Goal: Information Seeking & Learning: Learn about a topic

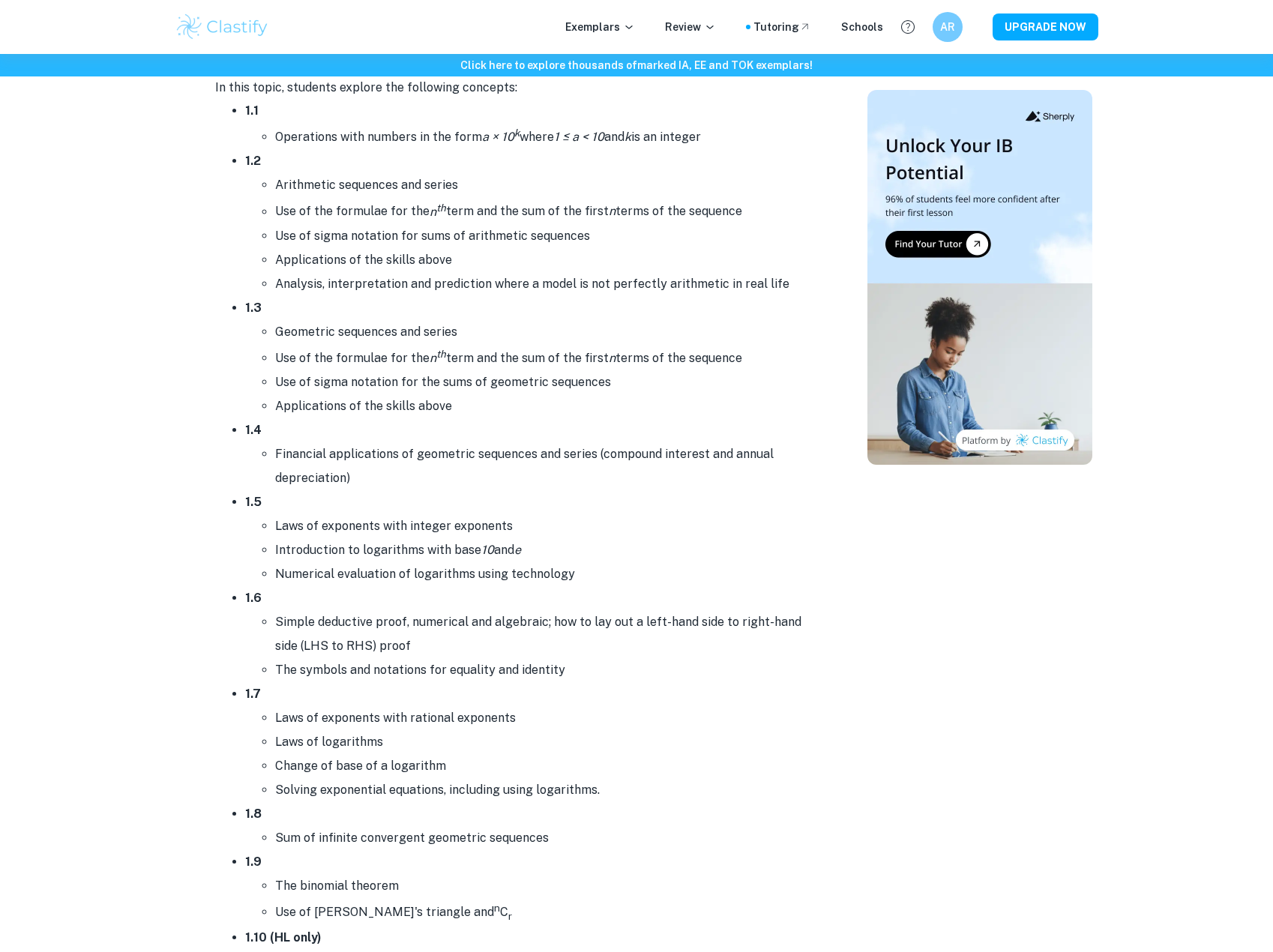
scroll to position [674, 0]
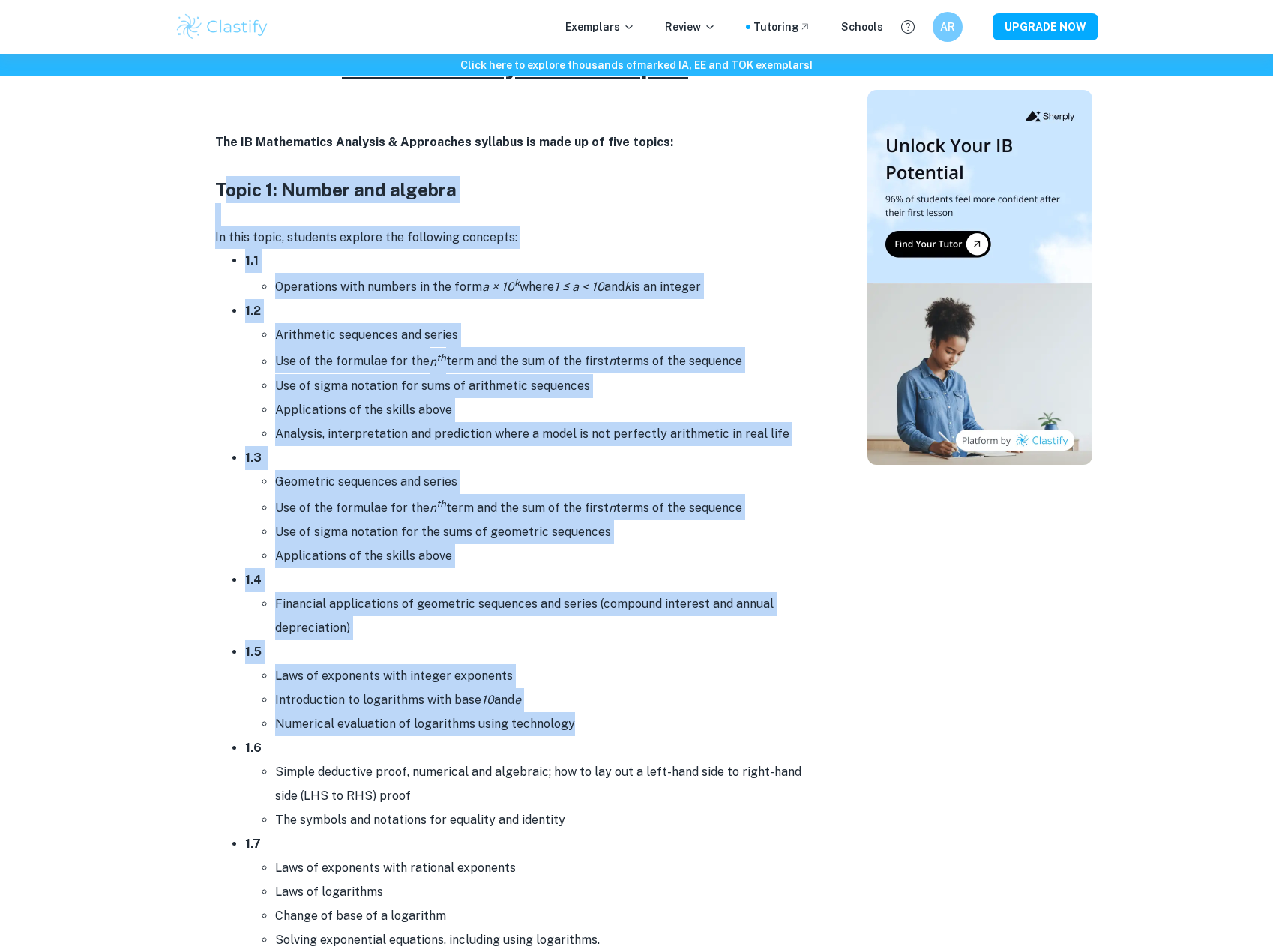
drag, startPoint x: 225, startPoint y: 200, endPoint x: 763, endPoint y: 722, distance: 749.6
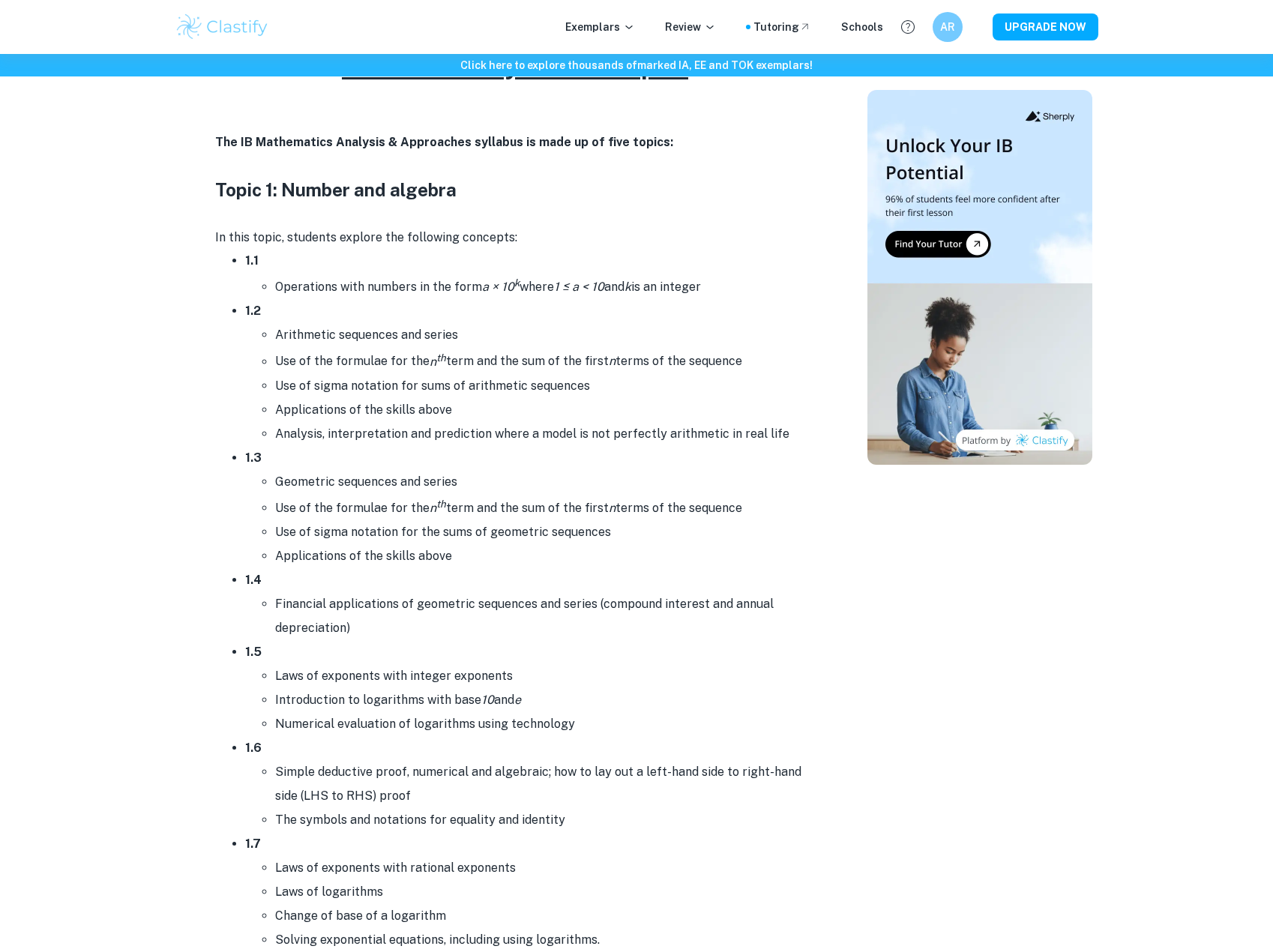
click at [517, 788] on li "Simple deductive proof, numerical and algebraic; how to lay out a left-hand sid…" at bounding box center [544, 783] width 539 height 48
click at [305, 308] on li "1.2 Arithmetic sequences and series Use of the formulae for the n th term and t…" at bounding box center [529, 372] width 569 height 146
click at [304, 308] on li "1.2 Arithmetic sequences and series Use of the formulae for the n th term and t…" at bounding box center [529, 372] width 569 height 146
click at [405, 305] on li "1.2 Arithmetic sequences and series Use of the formulae for the n th term and t…" at bounding box center [529, 372] width 569 height 146
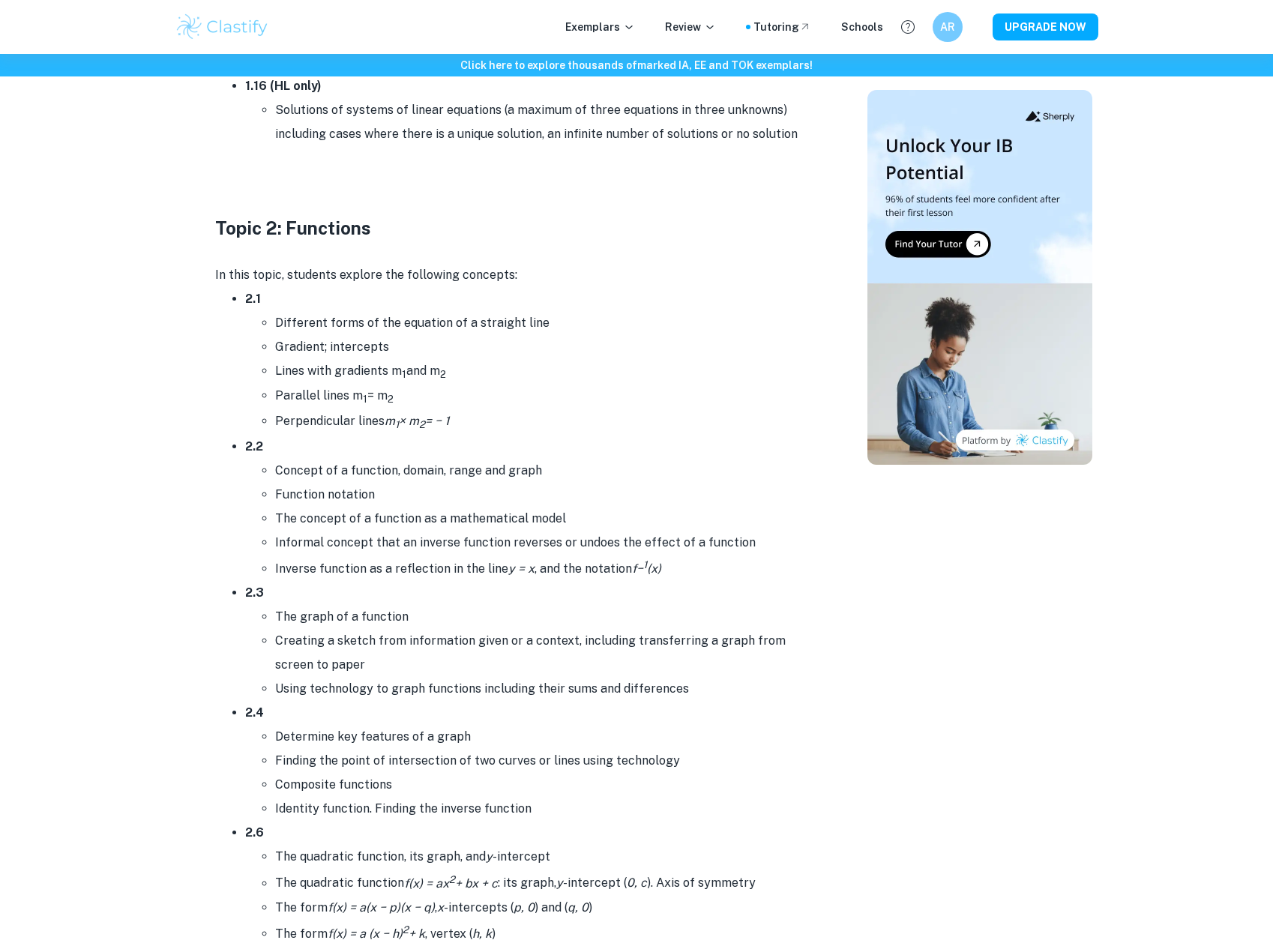
scroll to position [2323, 0]
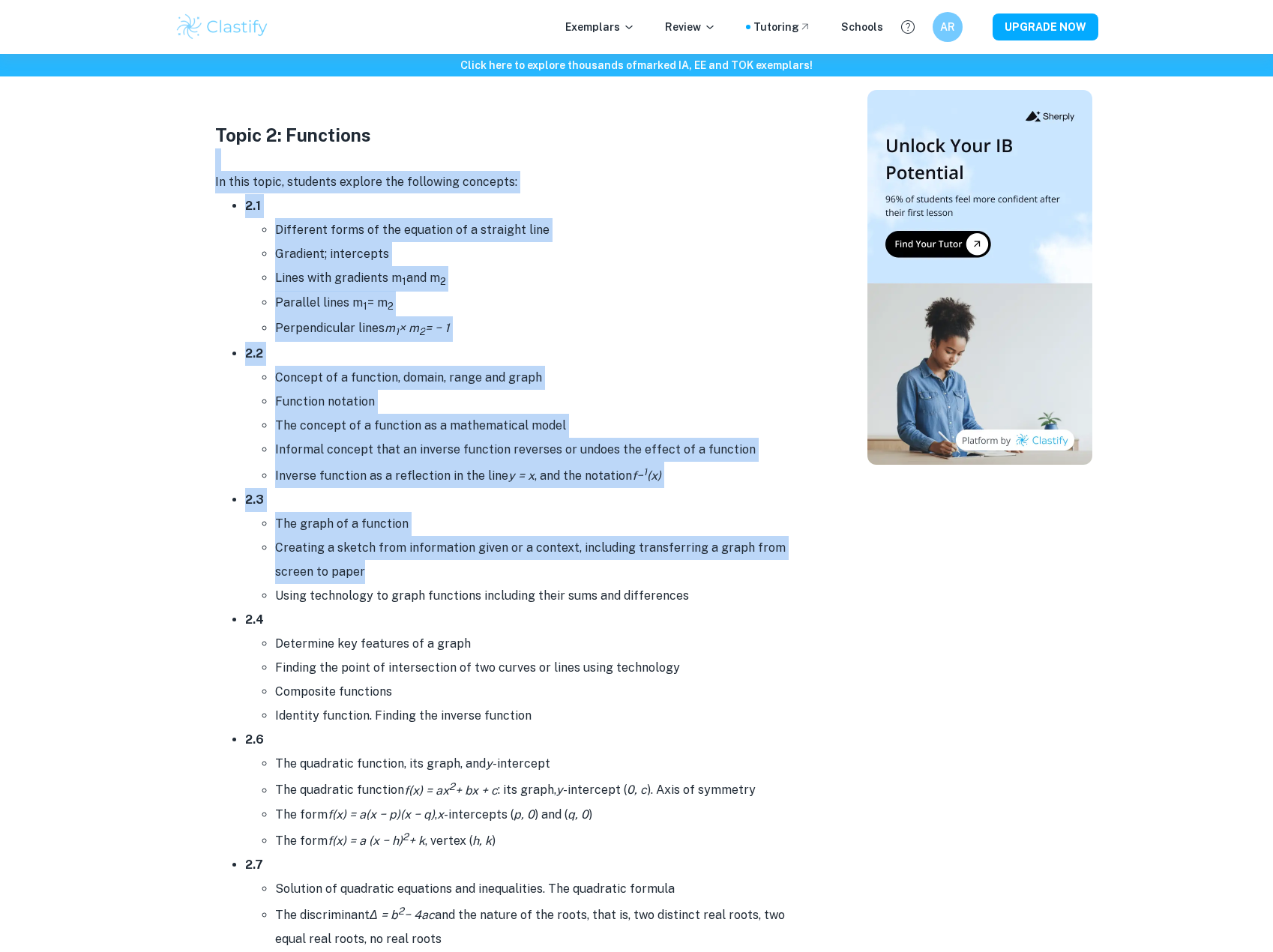
drag, startPoint x: 211, startPoint y: 146, endPoint x: 584, endPoint y: 579, distance: 571.5
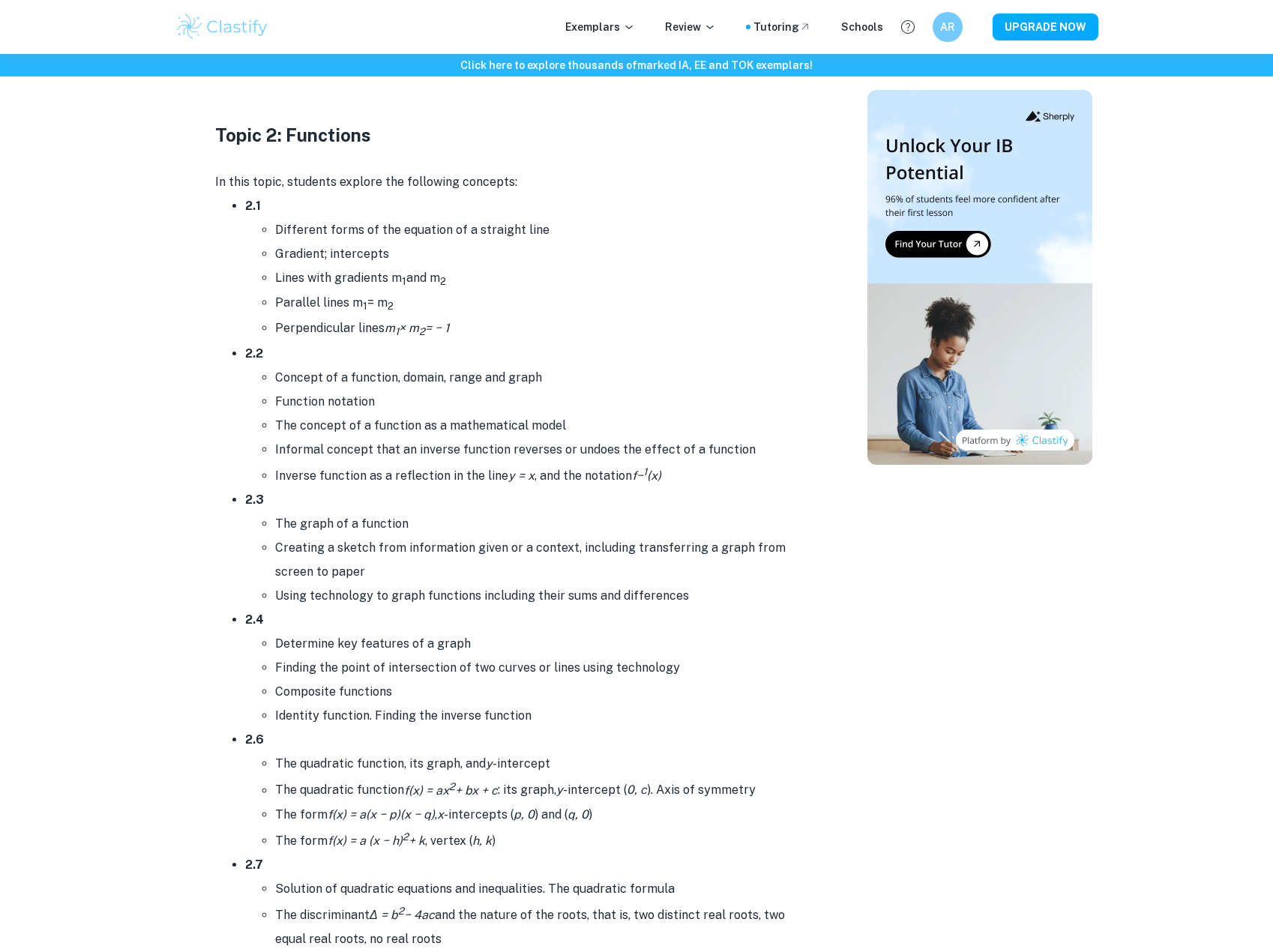
click at [572, 625] on li "2.4 Determine key features of a graph Finding the point of intersection of two …" at bounding box center [529, 668] width 569 height 120
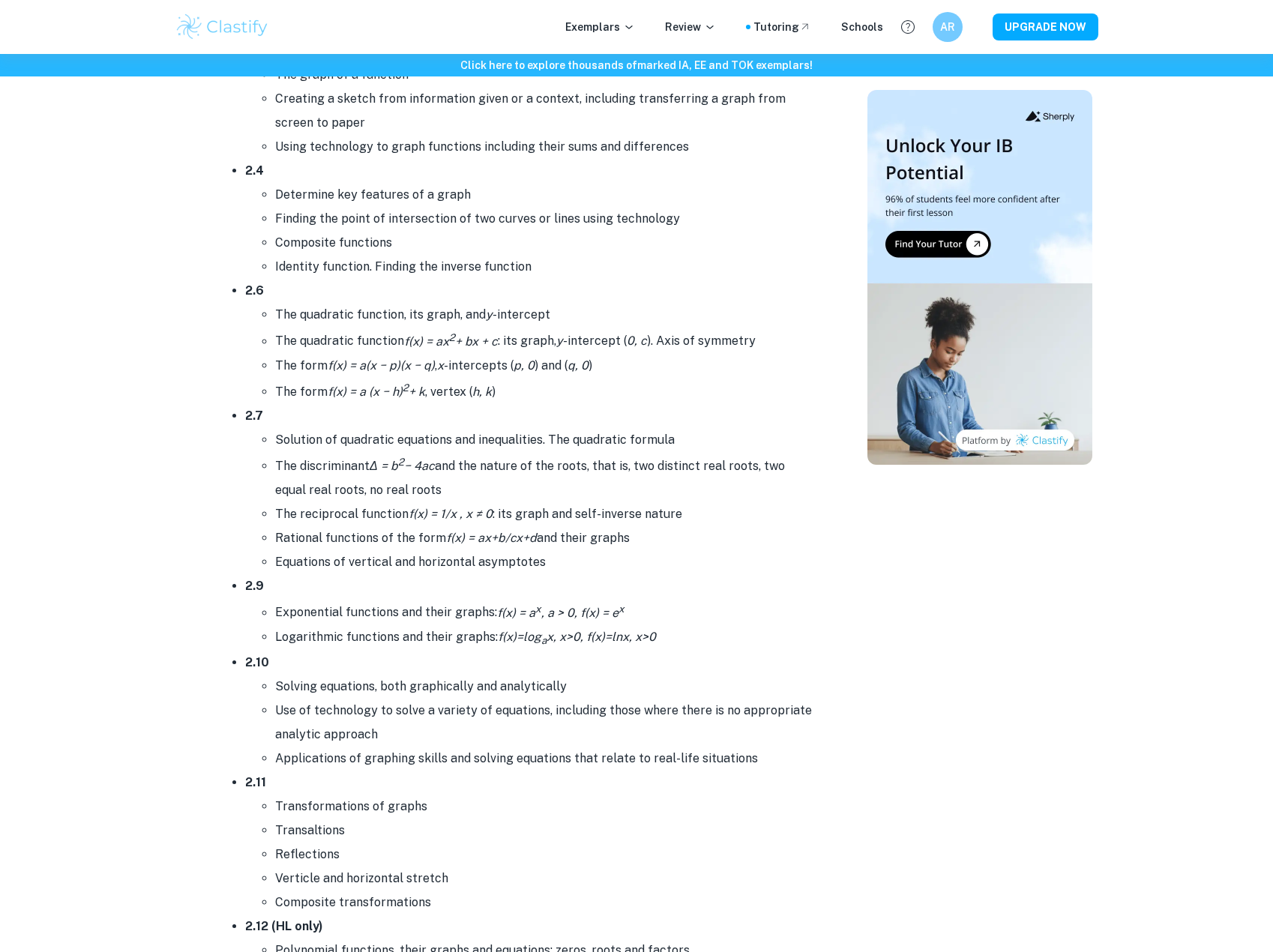
scroll to position [2773, 0]
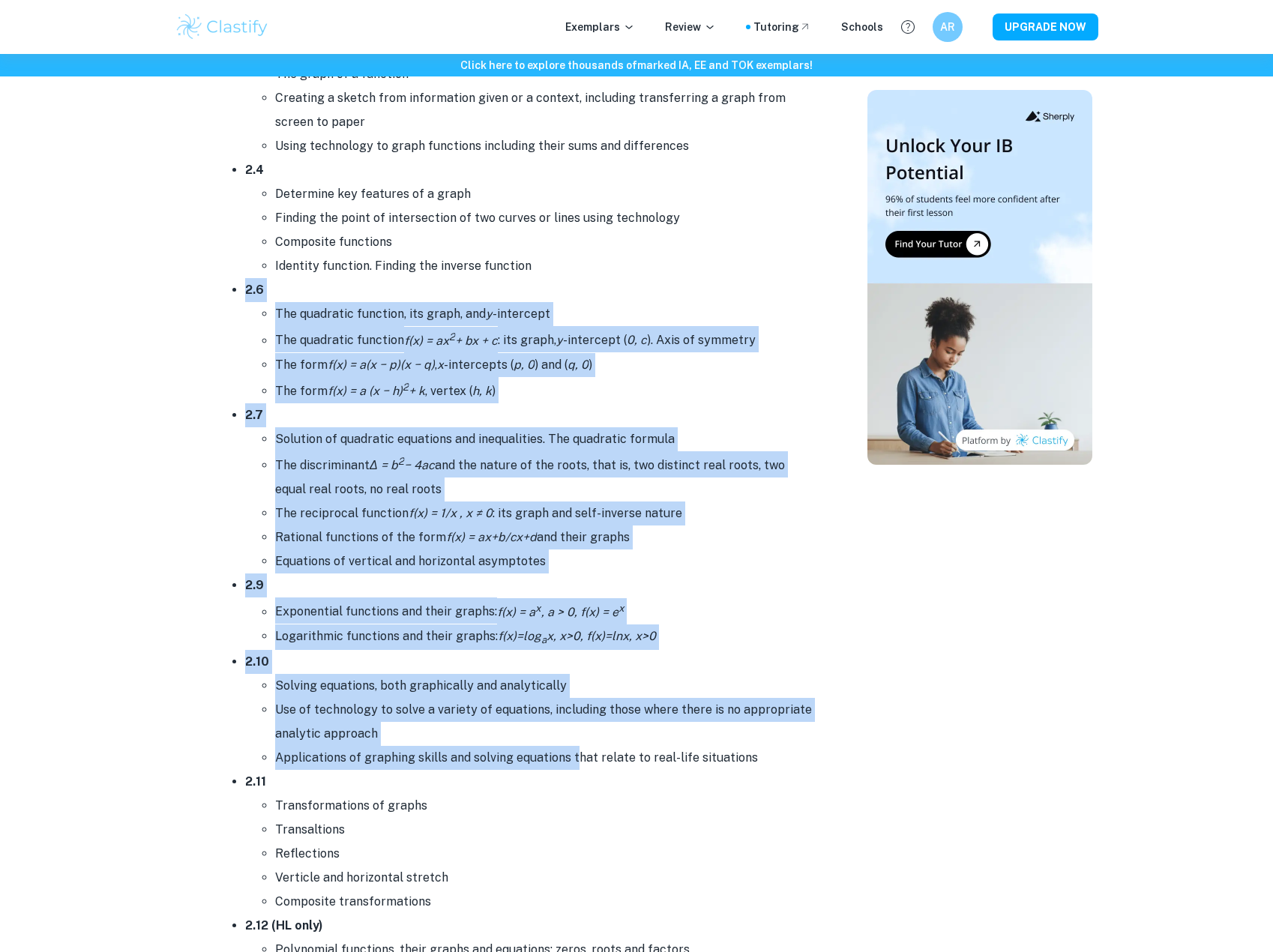
drag, startPoint x: 284, startPoint y: 305, endPoint x: 581, endPoint y: 785, distance: 564.5
click at [581, 784] on ul "2.1 Different forms of the equation of a straight line Gradient; intercepts Lin…" at bounding box center [514, 496] width 599 height 1505
click at [581, 785] on li "2.11 Transformations of graphs Transaltions Reflections Verticle and horizontal…" at bounding box center [529, 841] width 569 height 144
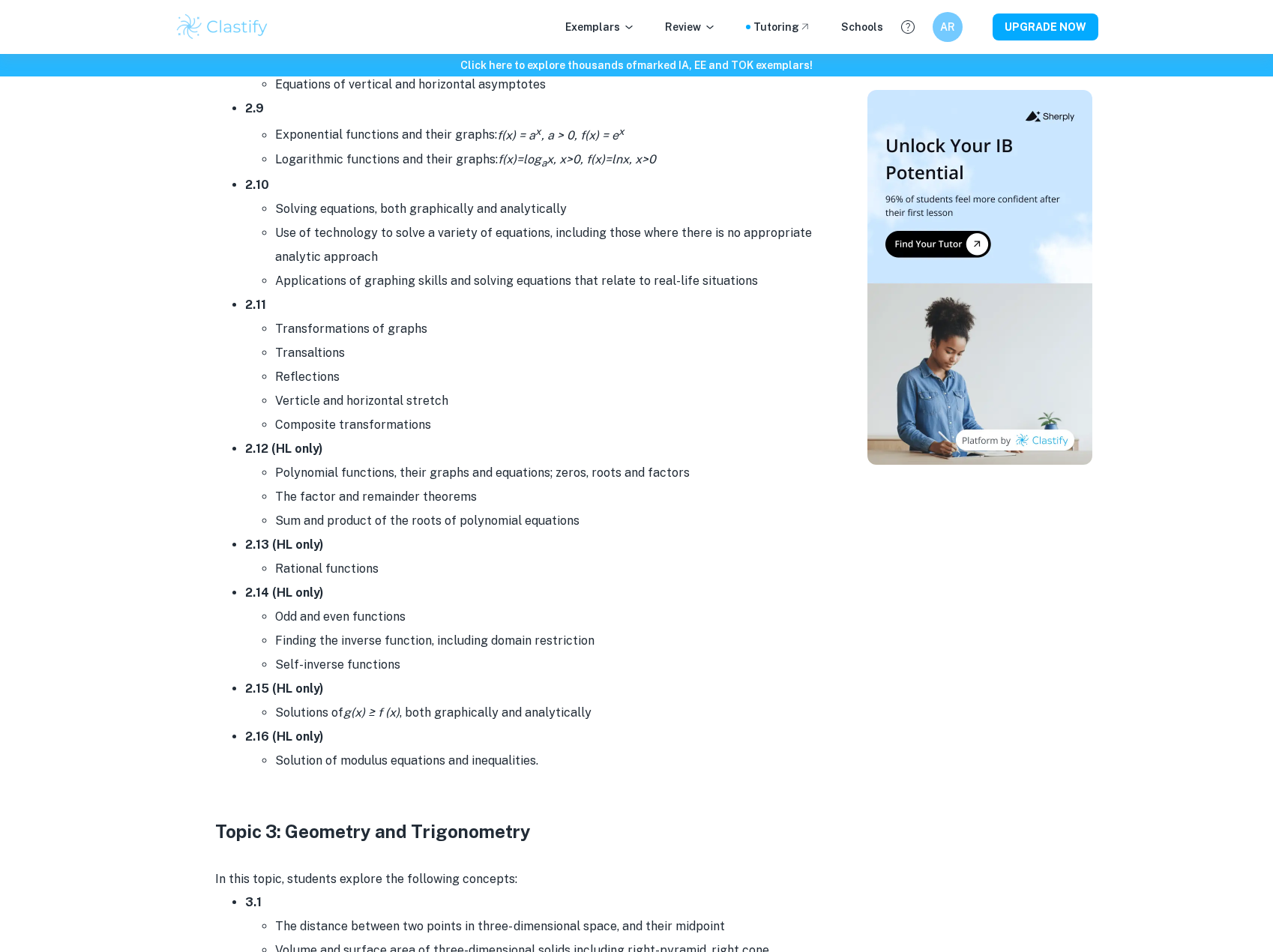
scroll to position [3448, 0]
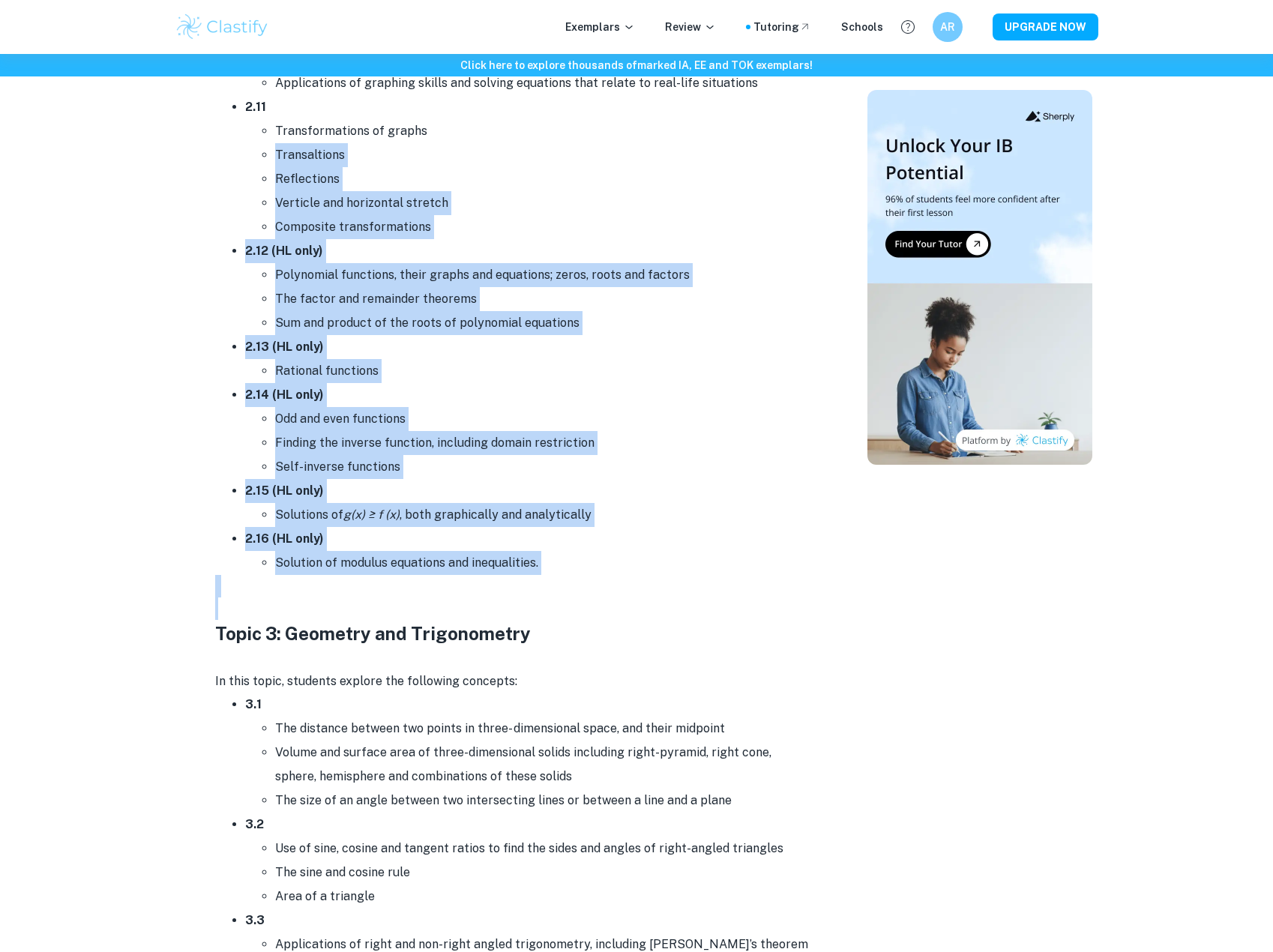
drag, startPoint x: 246, startPoint y: 166, endPoint x: 629, endPoint y: 597, distance: 576.6
click at [651, 553] on li "Solution of modulus equations and inequalities." at bounding box center [544, 563] width 539 height 24
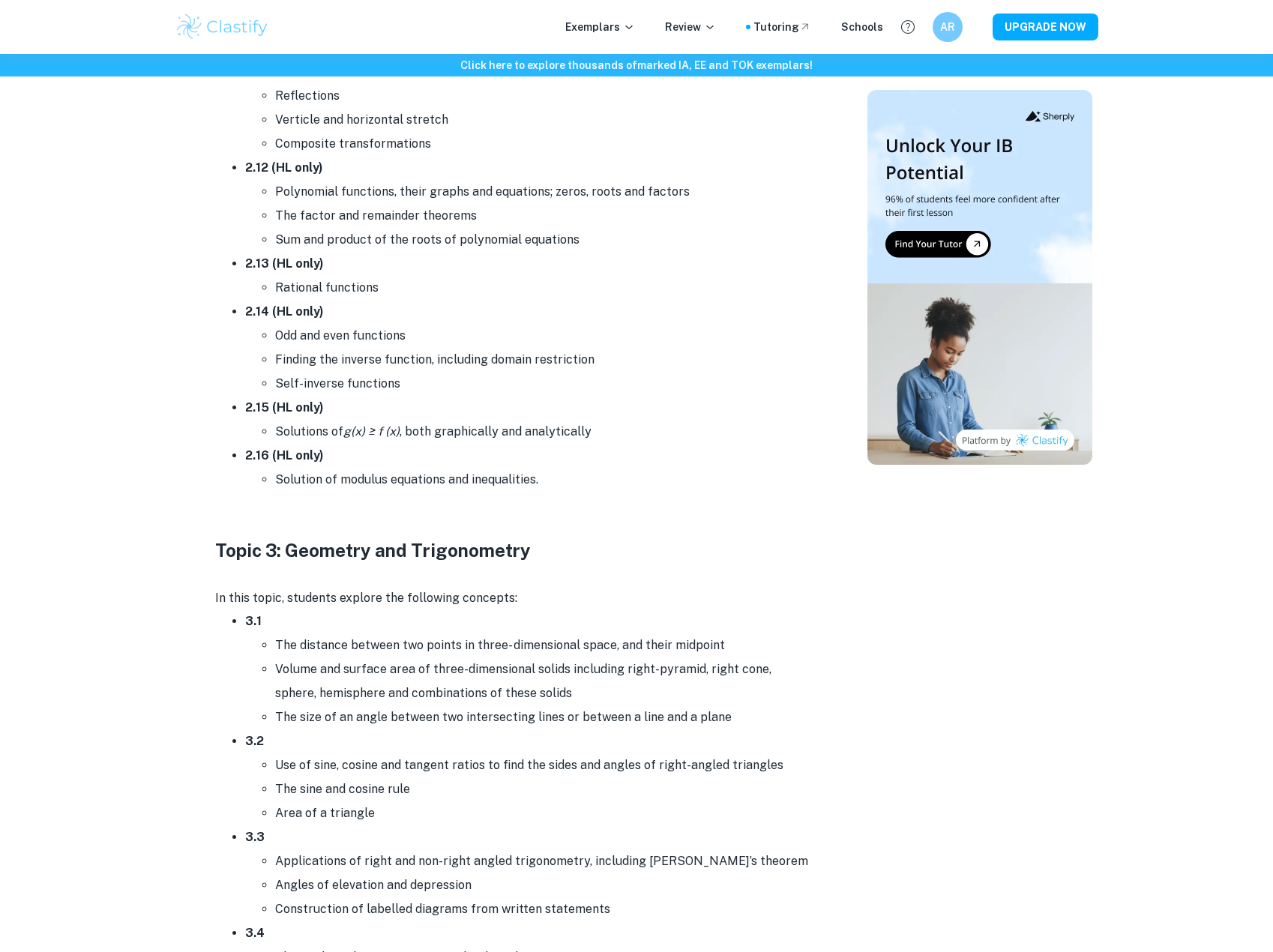
scroll to position [3897, 0]
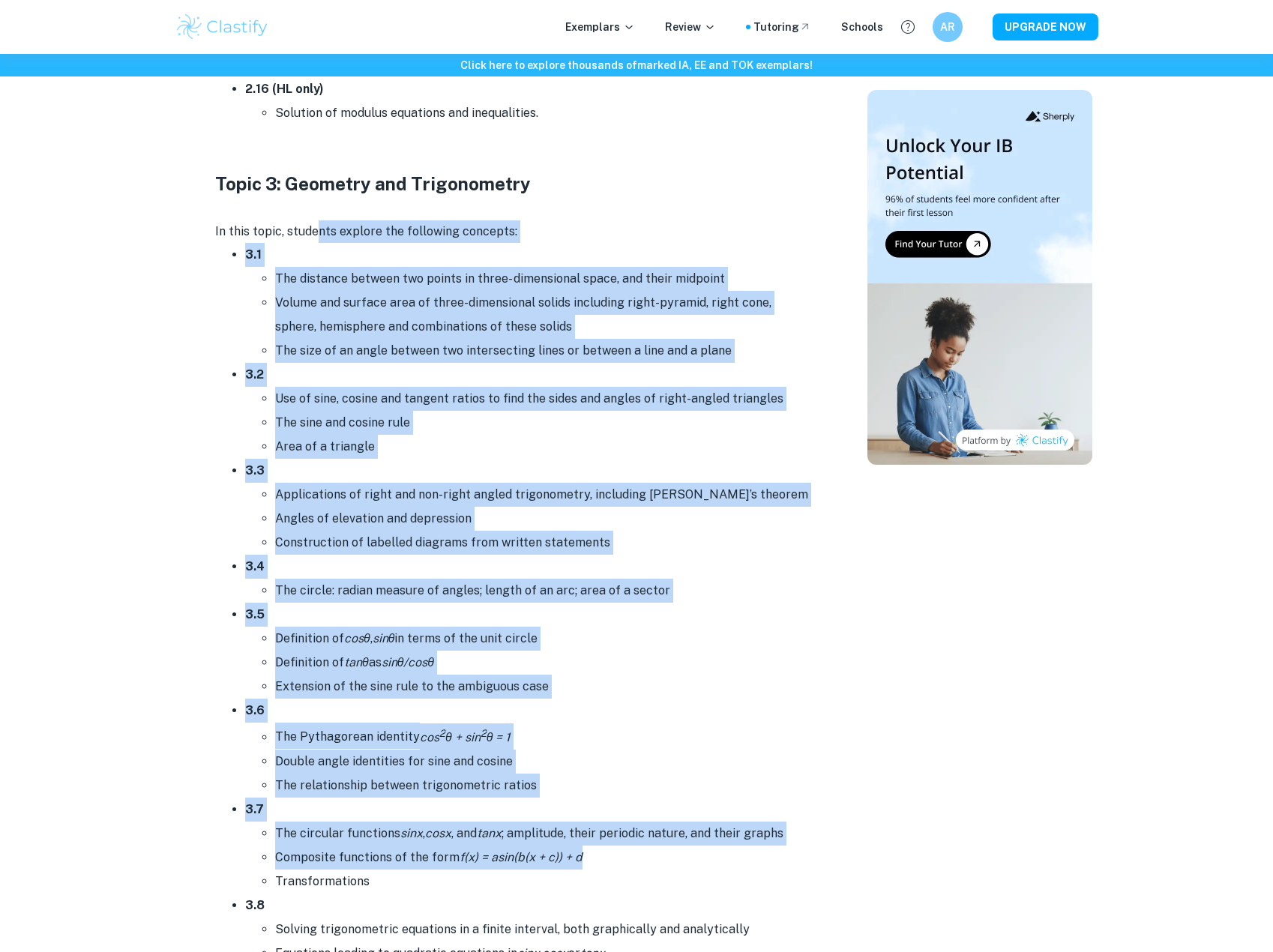
drag, startPoint x: 315, startPoint y: 247, endPoint x: 644, endPoint y: 802, distance: 645.2
click at [644, 763] on li "Double angle identities for sine and cosine" at bounding box center [544, 762] width 539 height 24
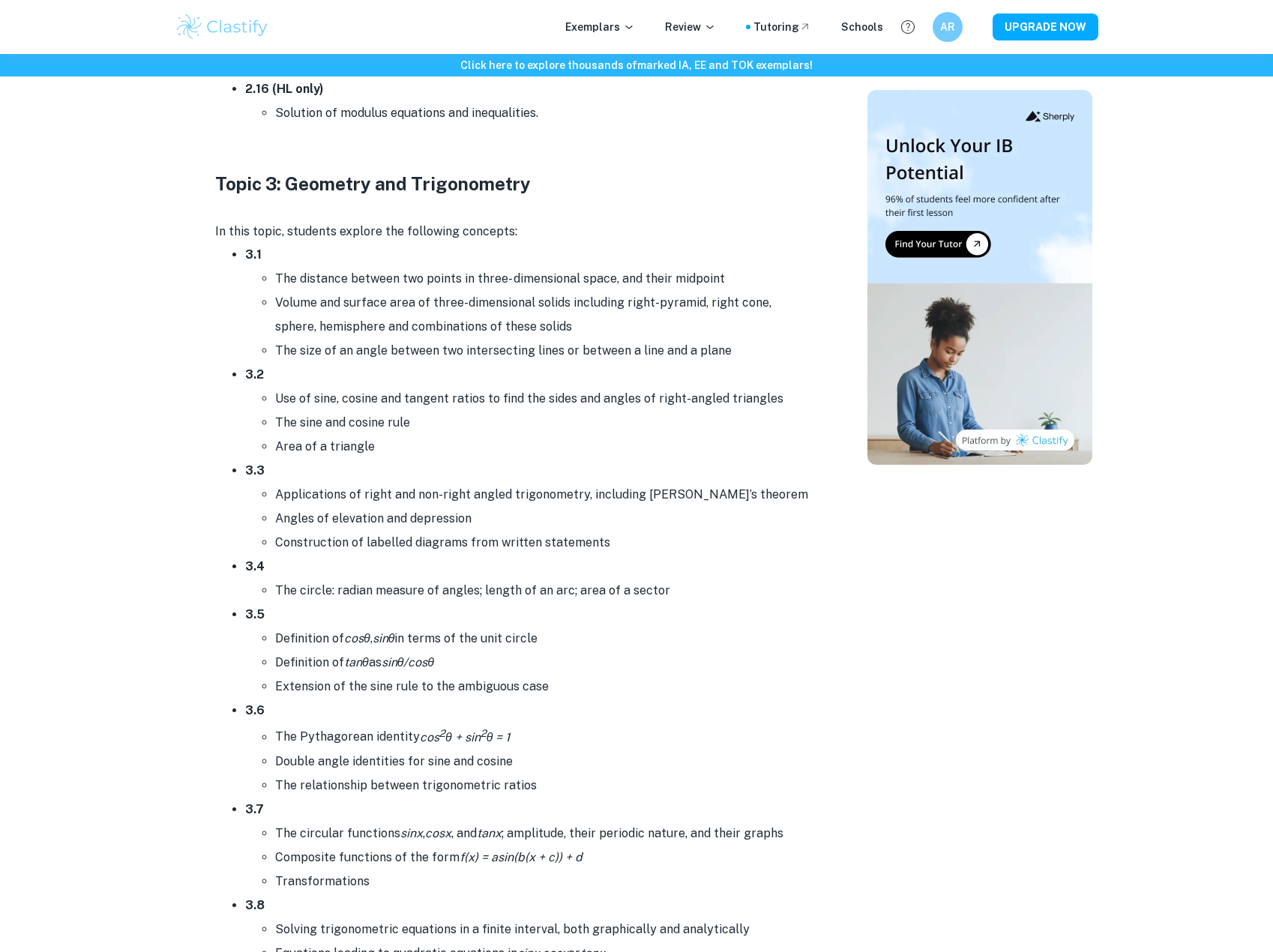
click at [350, 372] on li "3.2 Use of sine, cosine and tangent ratios to find the sides and angles of righ…" at bounding box center [529, 411] width 569 height 96
click at [268, 281] on ul "The distance between two points in three- dimensional space, and their midpoint…" at bounding box center [529, 314] width 569 height 96
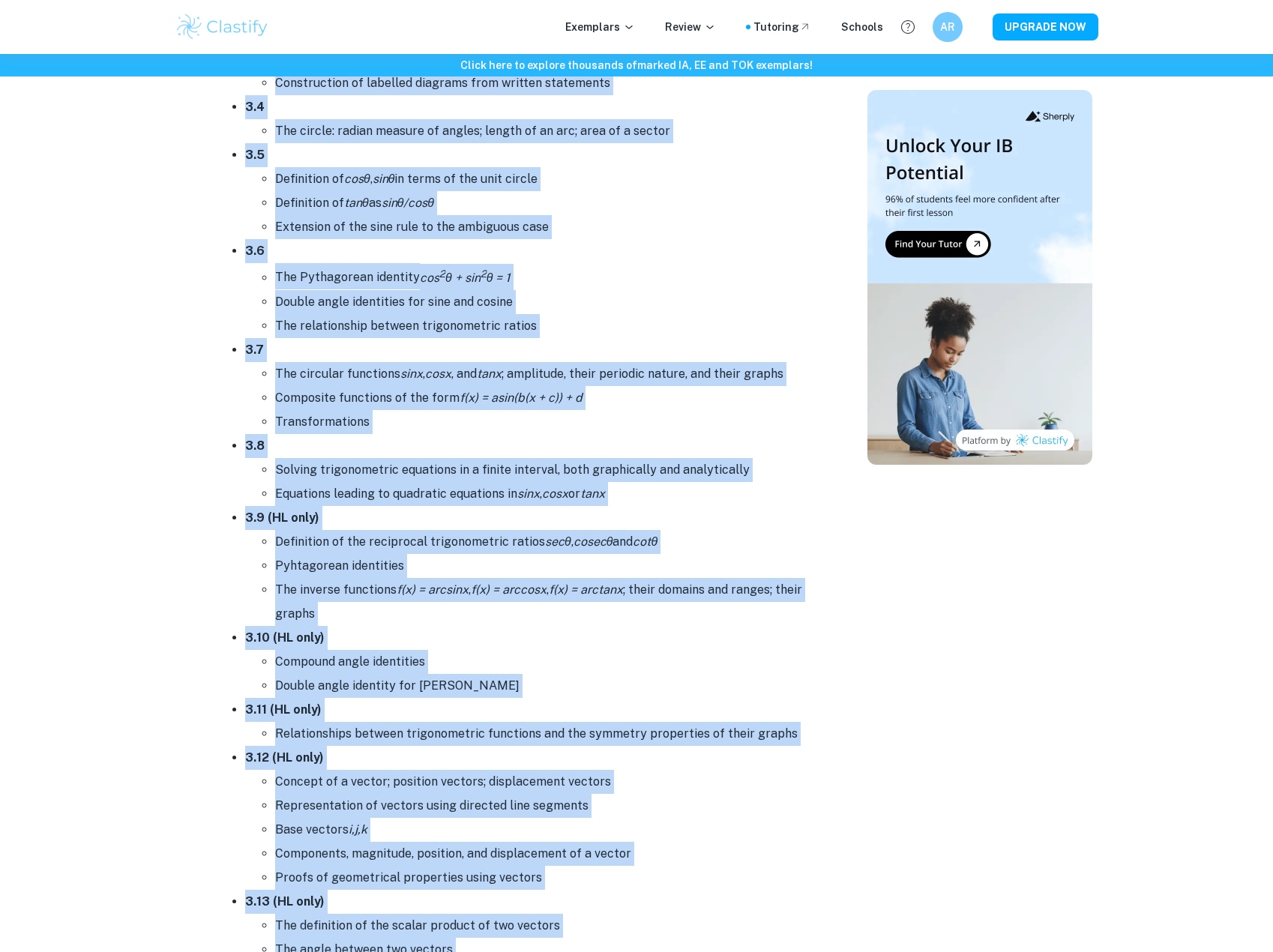
scroll to position [4722, 0]
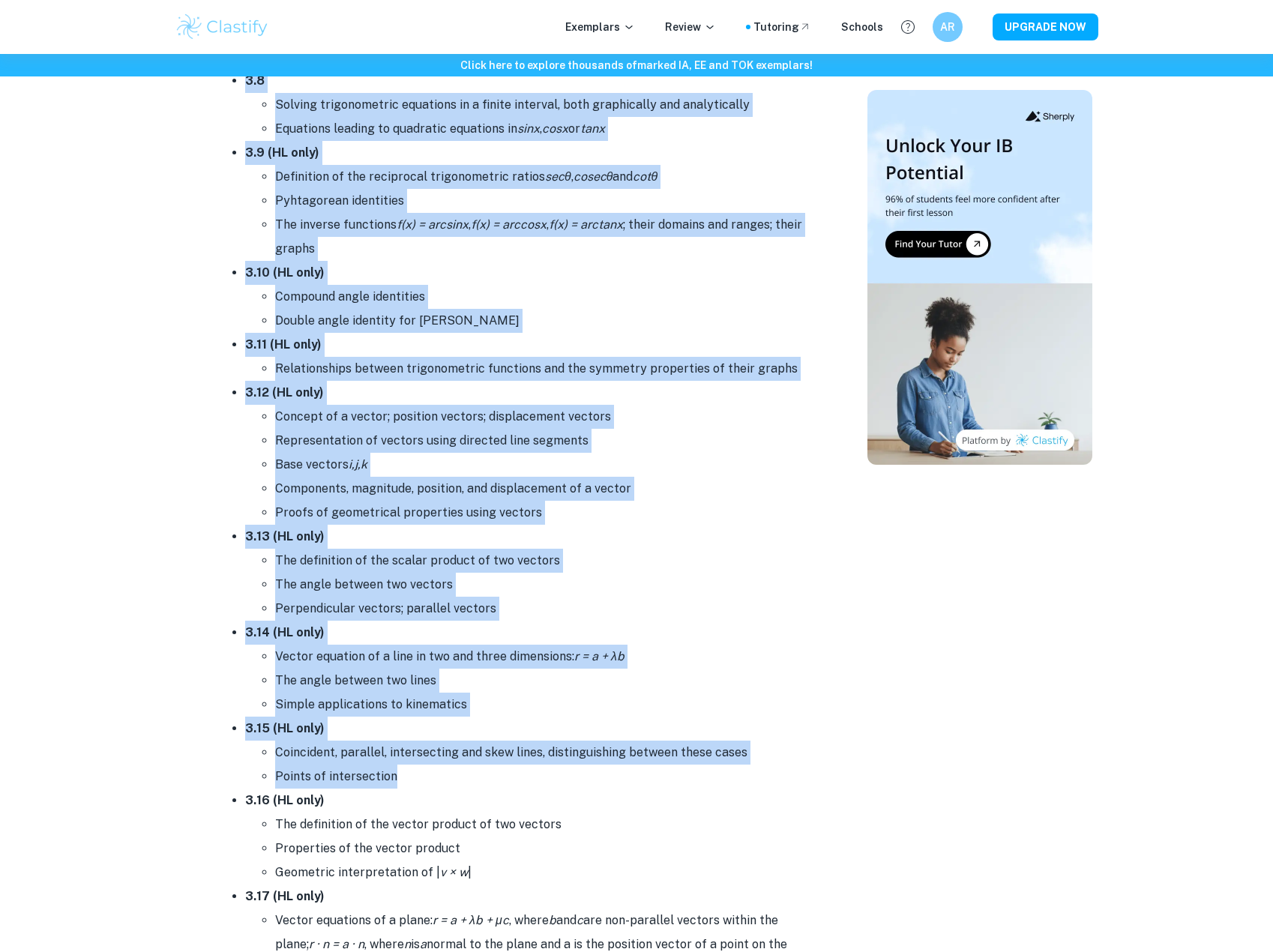
drag, startPoint x: 226, startPoint y: 213, endPoint x: 517, endPoint y: 771, distance: 629.3
click at [517, 772] on div "Exploring the IB Mathematics Analysis & Approaches syllabus provides a clear vi…" at bounding box center [514, 482] width 599 height 9189
click at [512, 469] on li "Base vectors i,j,k" at bounding box center [544, 465] width 539 height 24
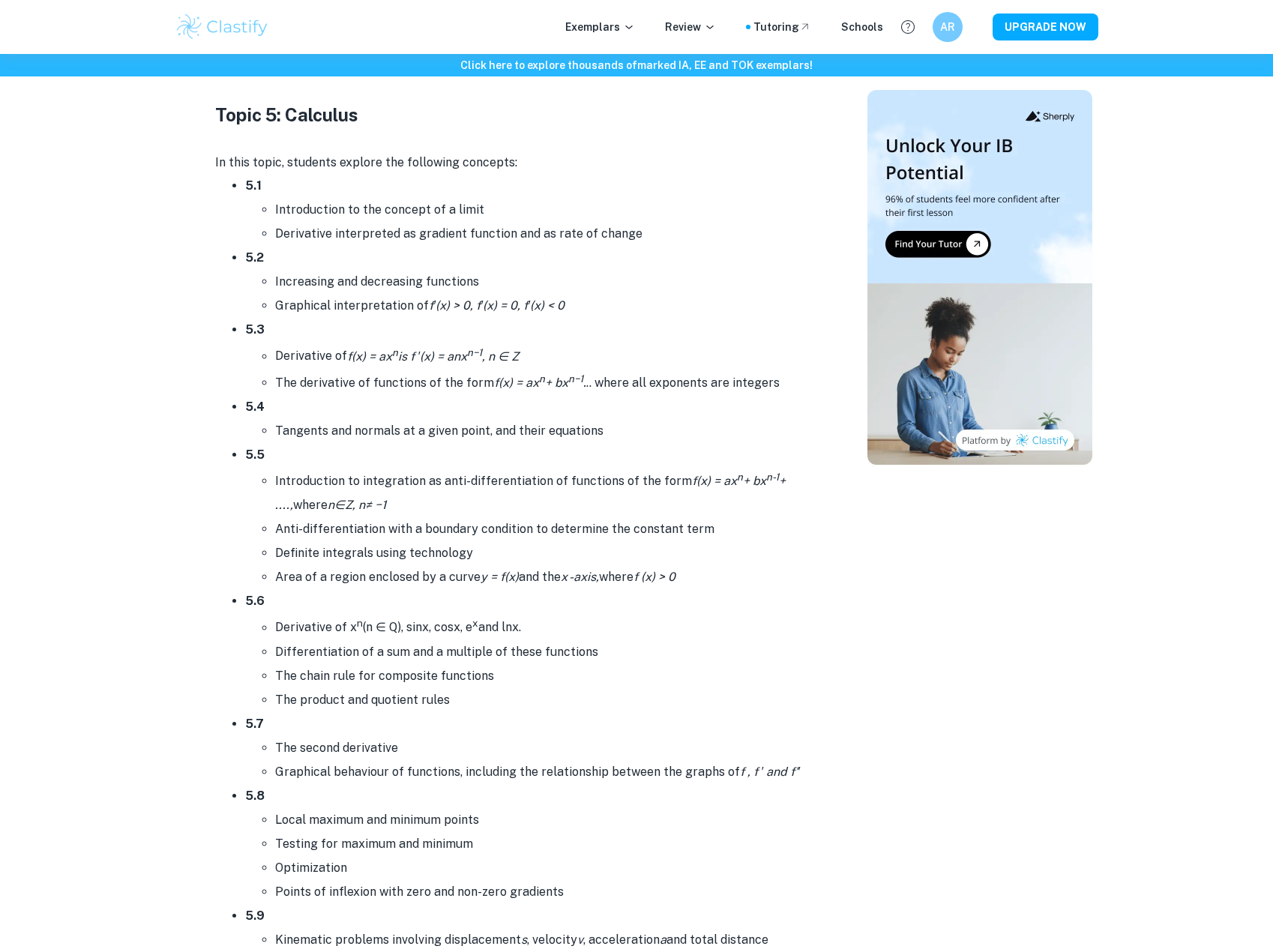
scroll to position [7720, 0]
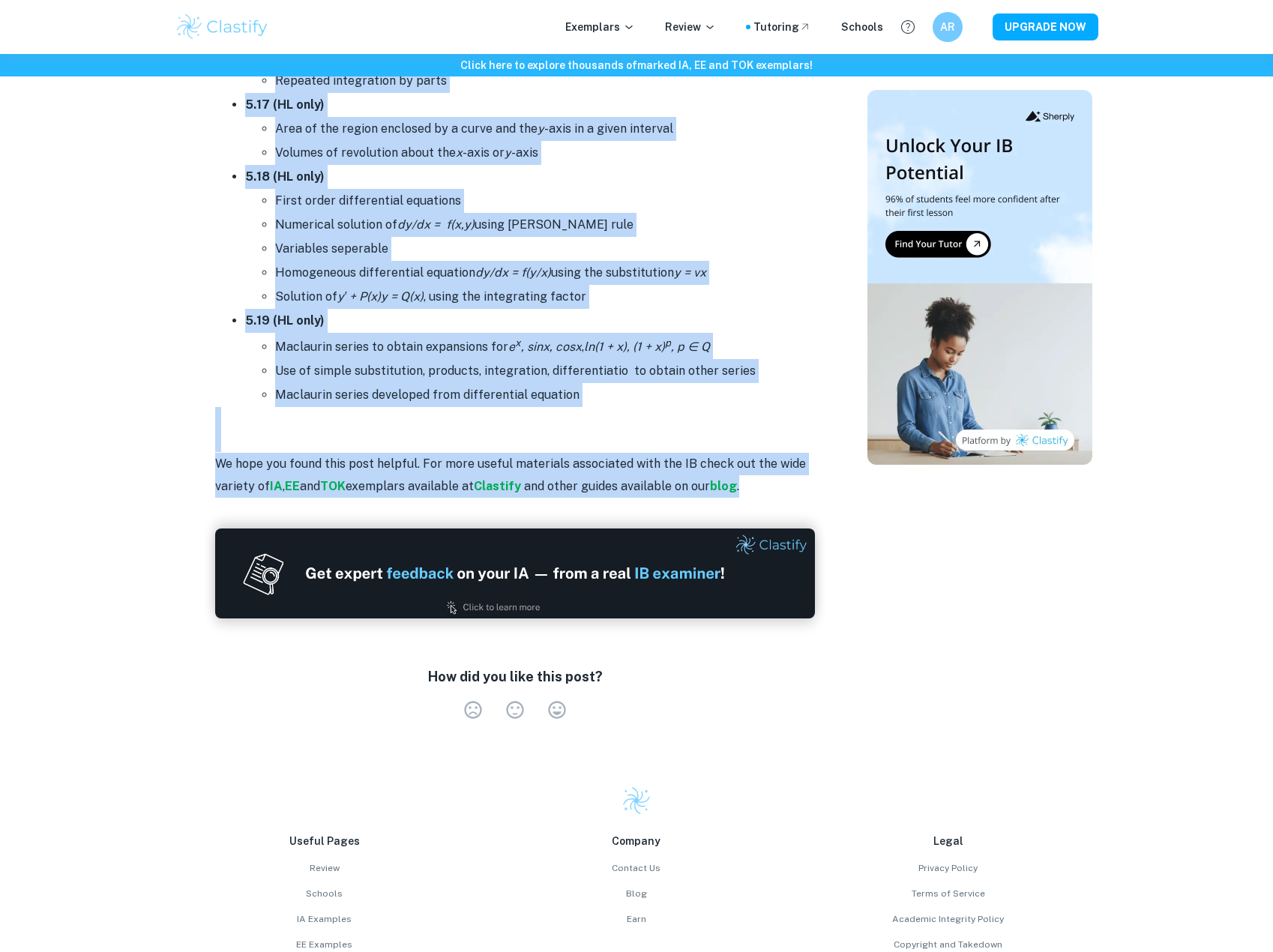
drag, startPoint x: 204, startPoint y: 146, endPoint x: 683, endPoint y: 633, distance: 683.1
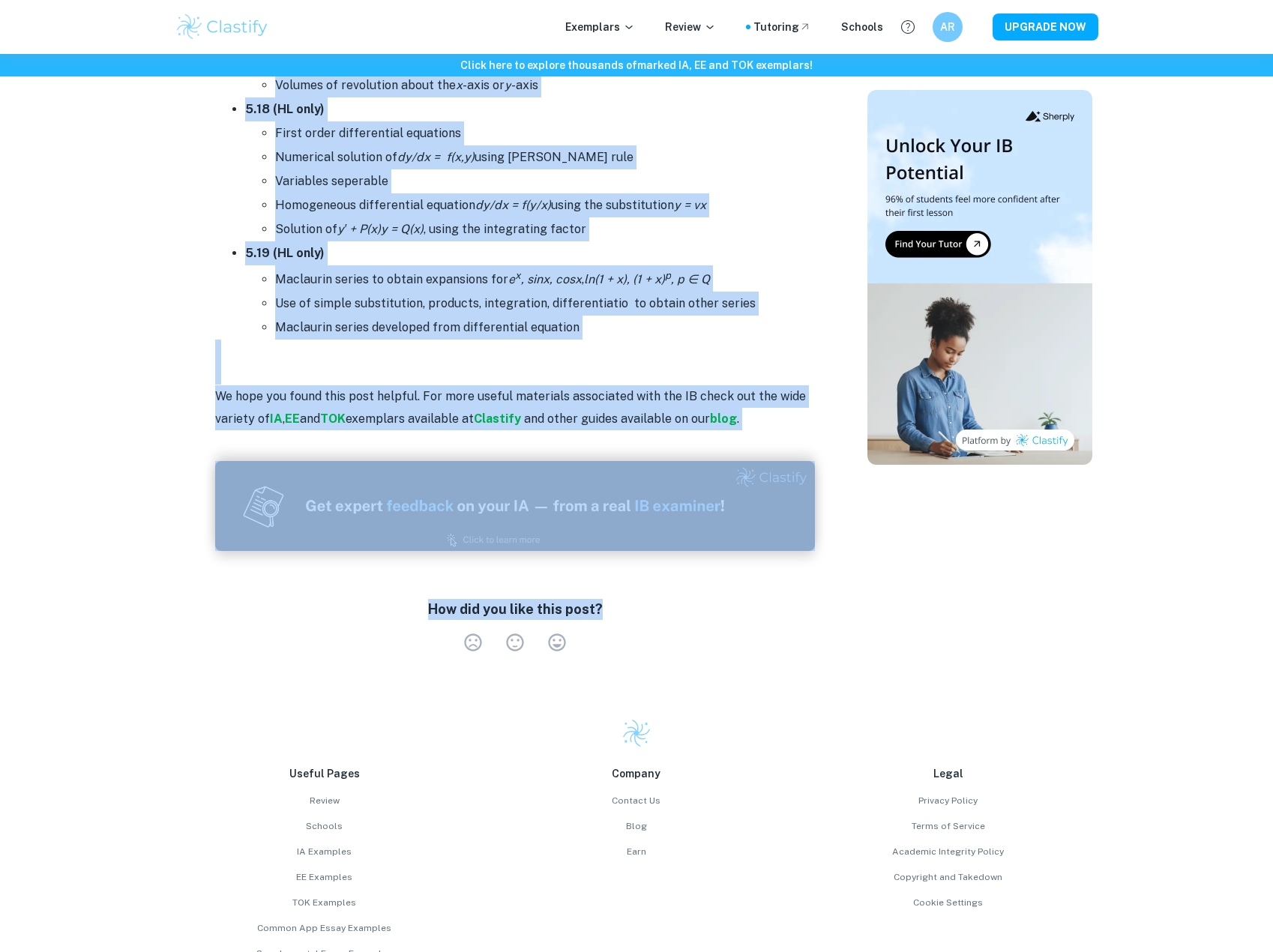
scroll to position [9369, 0]
click at [670, 281] on icon "ln(1 + x), (1 + x) p , p ∈ Q" at bounding box center [647, 278] width 126 height 14
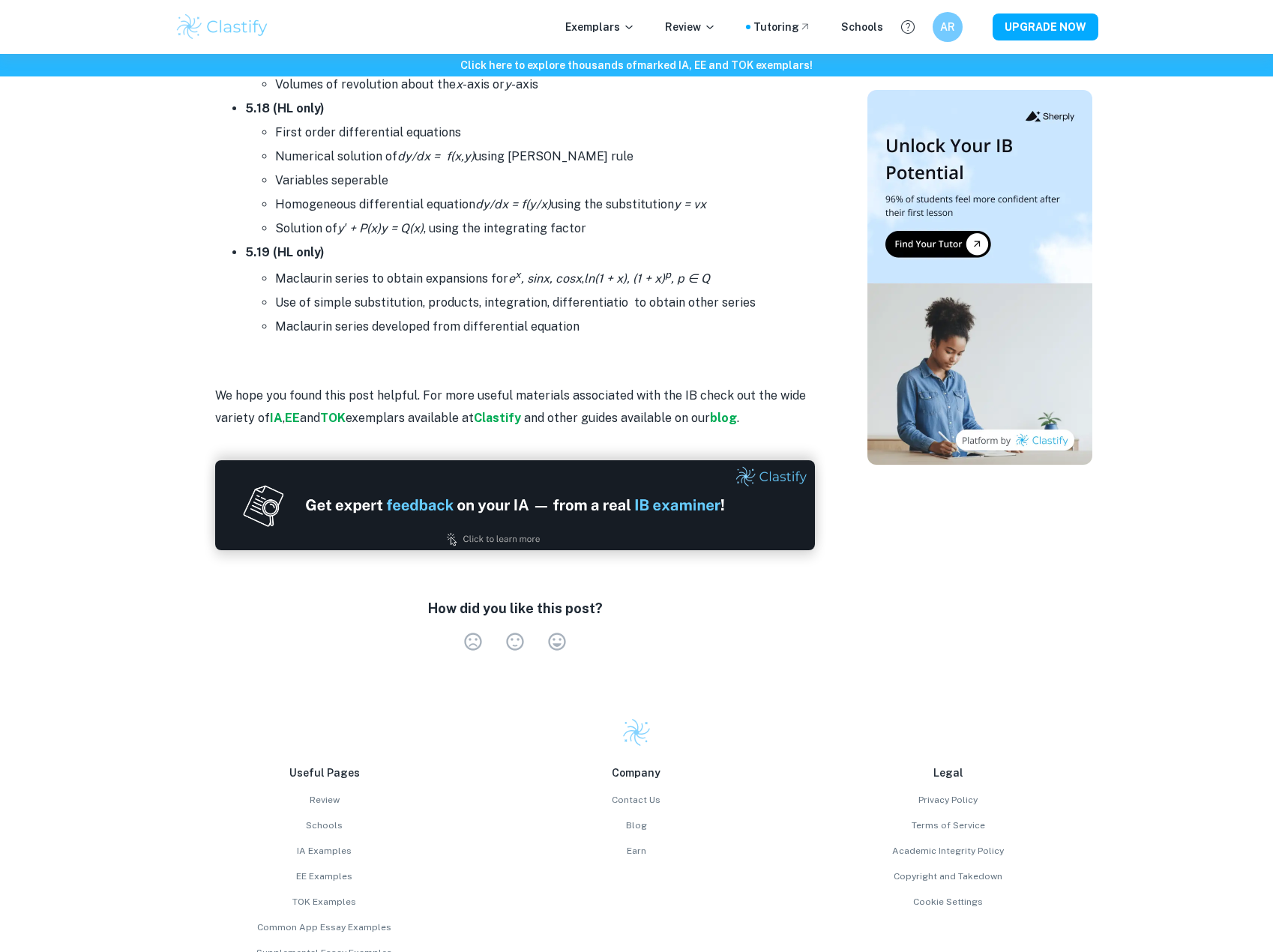
click at [670, 281] on icon "ln(1 + x), (1 + x) p , p ∈ Q" at bounding box center [647, 278] width 126 height 14
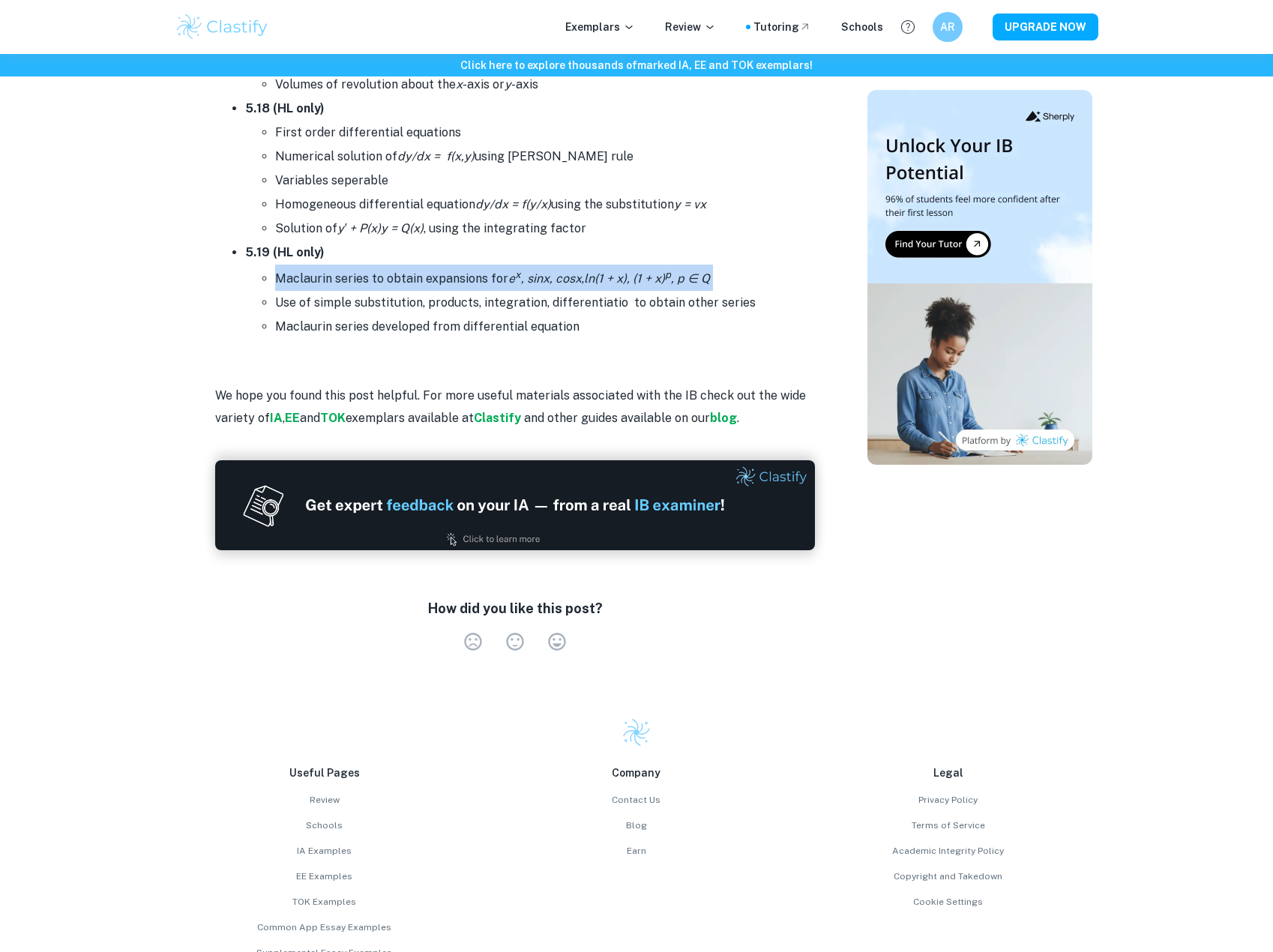
click at [670, 281] on icon "ln(1 + x), (1 + x) p , p ∈ Q" at bounding box center [647, 278] width 126 height 14
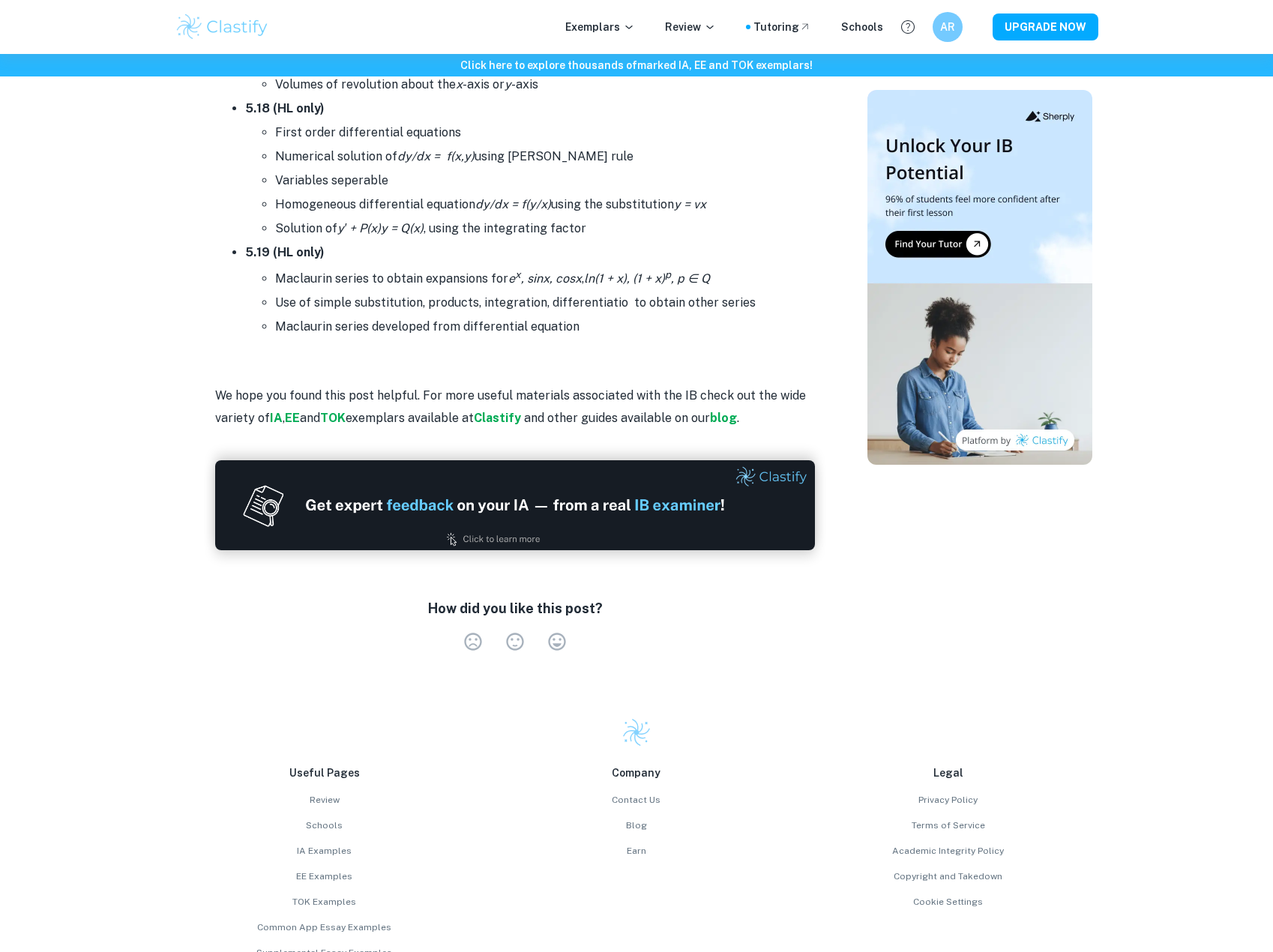
click at [646, 297] on li "Use of simple substitution, products, integration, differentiatio to obtain oth…" at bounding box center [544, 303] width 539 height 24
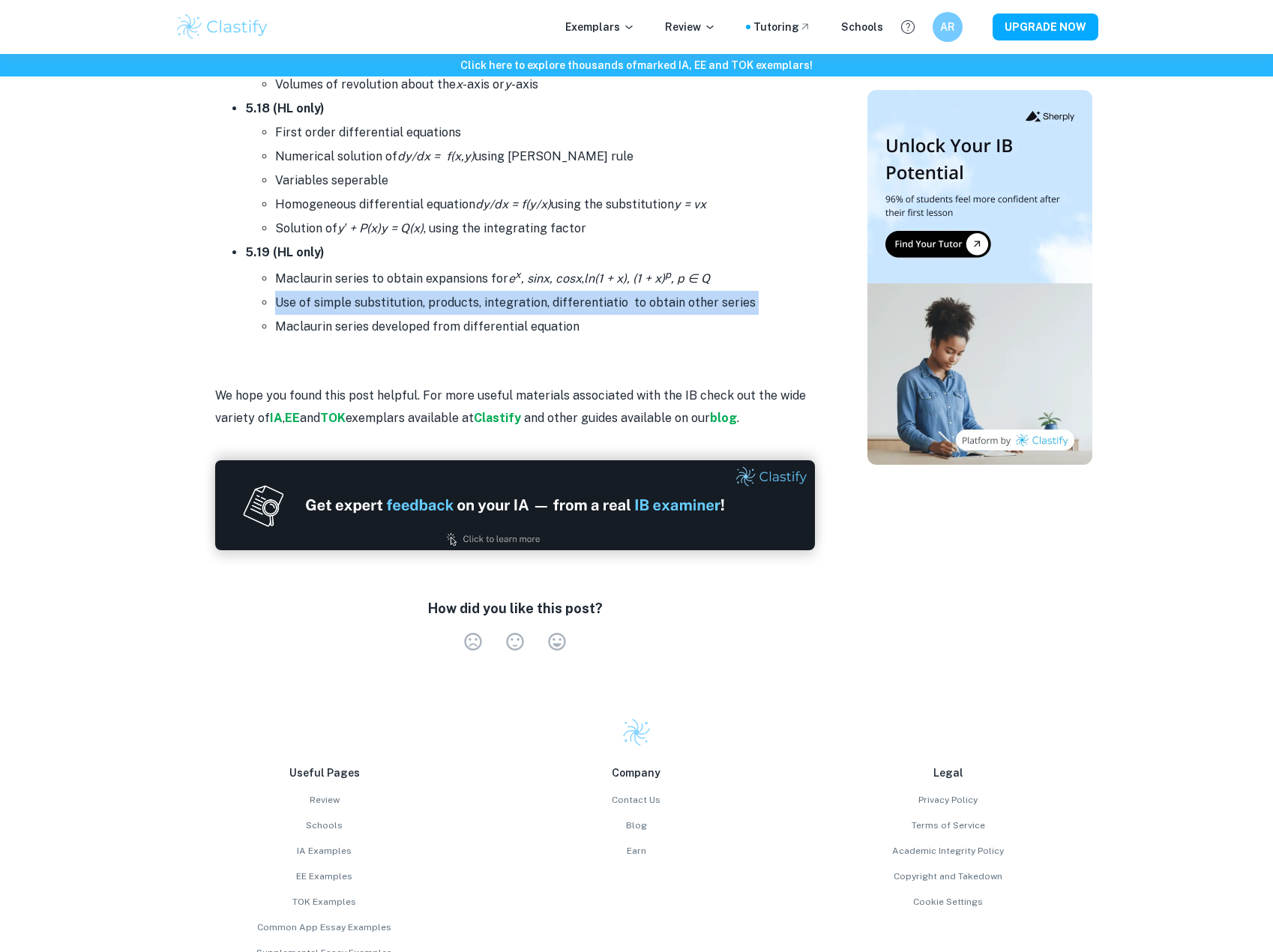
click at [646, 297] on li "Use of simple substitution, products, integration, differentiatio to obtain oth…" at bounding box center [544, 303] width 539 height 24
click at [646, 293] on li "Use of simple substitution, products, integration, differentiatio to obtain oth…" at bounding box center [544, 303] width 539 height 24
